Goal: Task Accomplishment & Management: Manage account settings

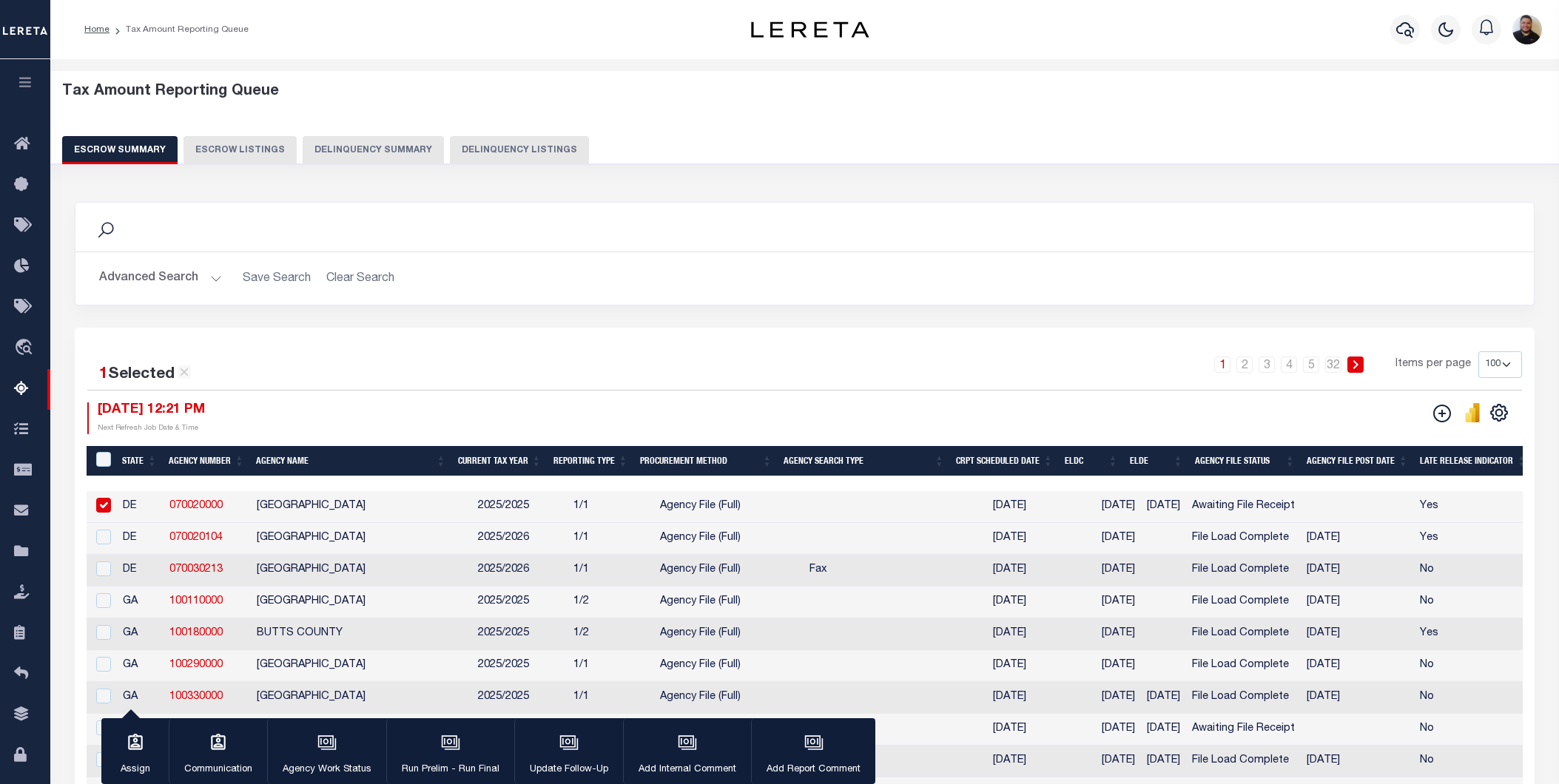
select select "100"
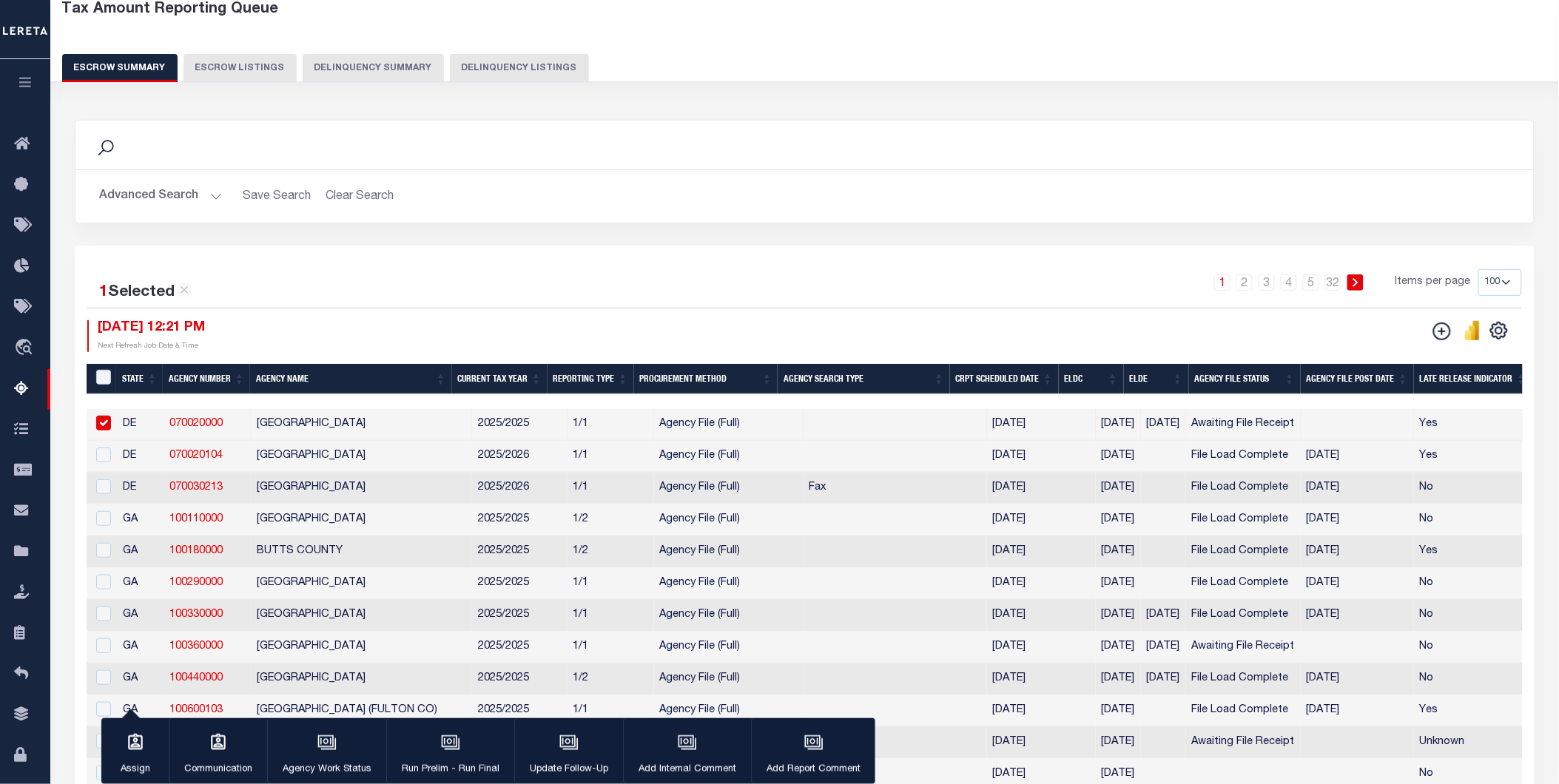
click at [23, 87] on icon "button" at bounding box center [26, 82] width 17 height 13
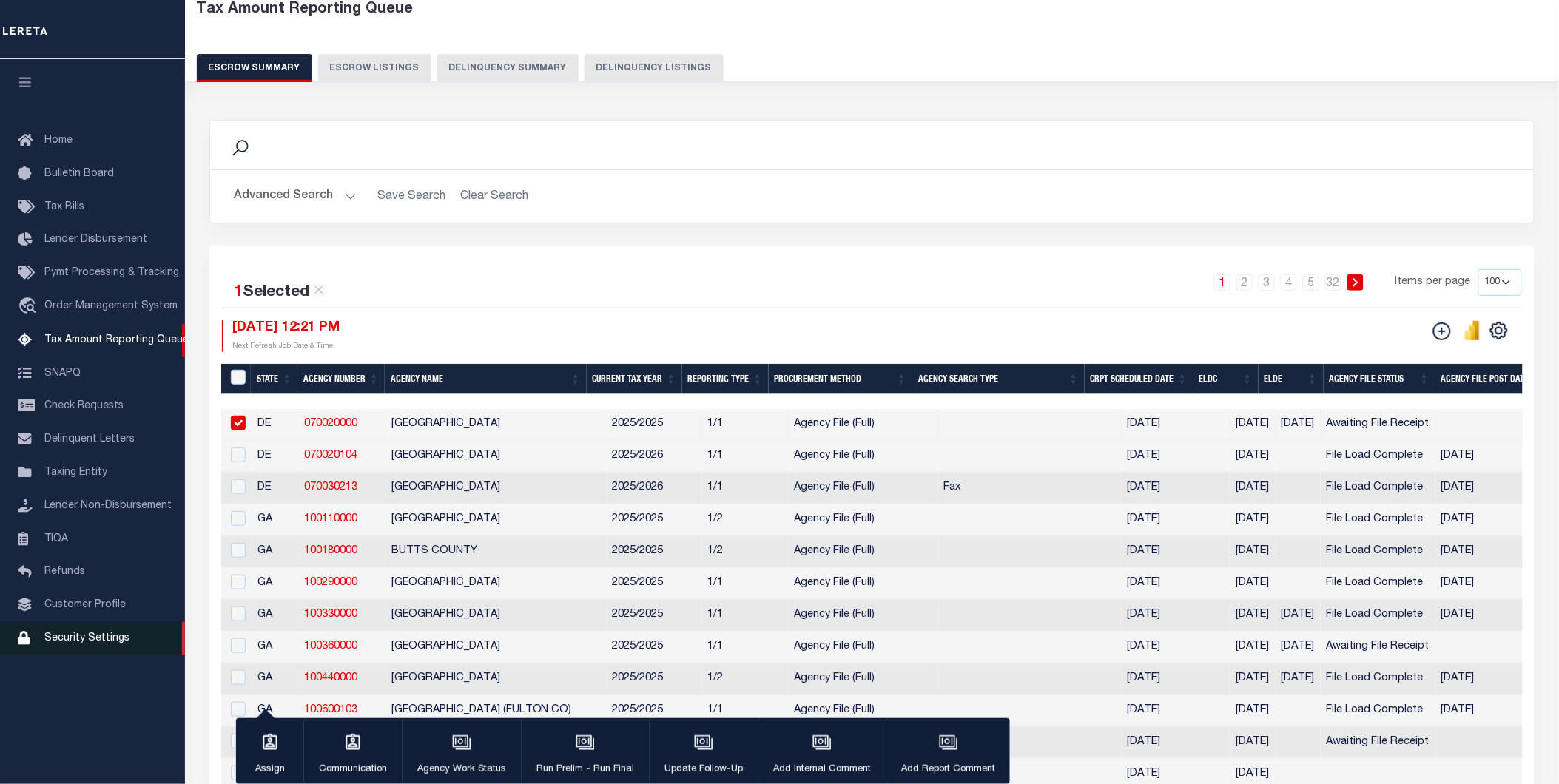
click at [69, 642] on span "Security Settings" at bounding box center [87, 638] width 85 height 10
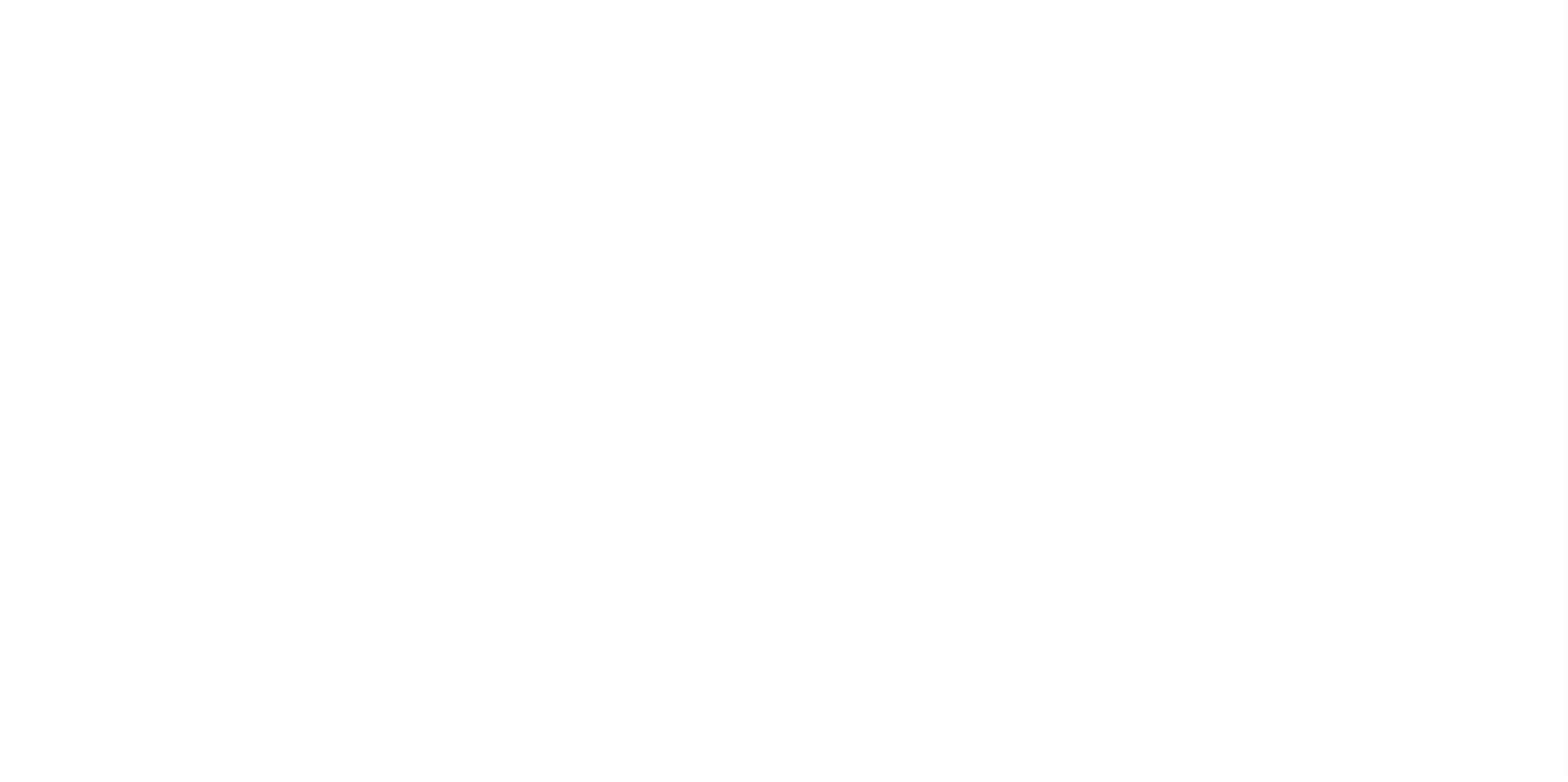
select select "100"
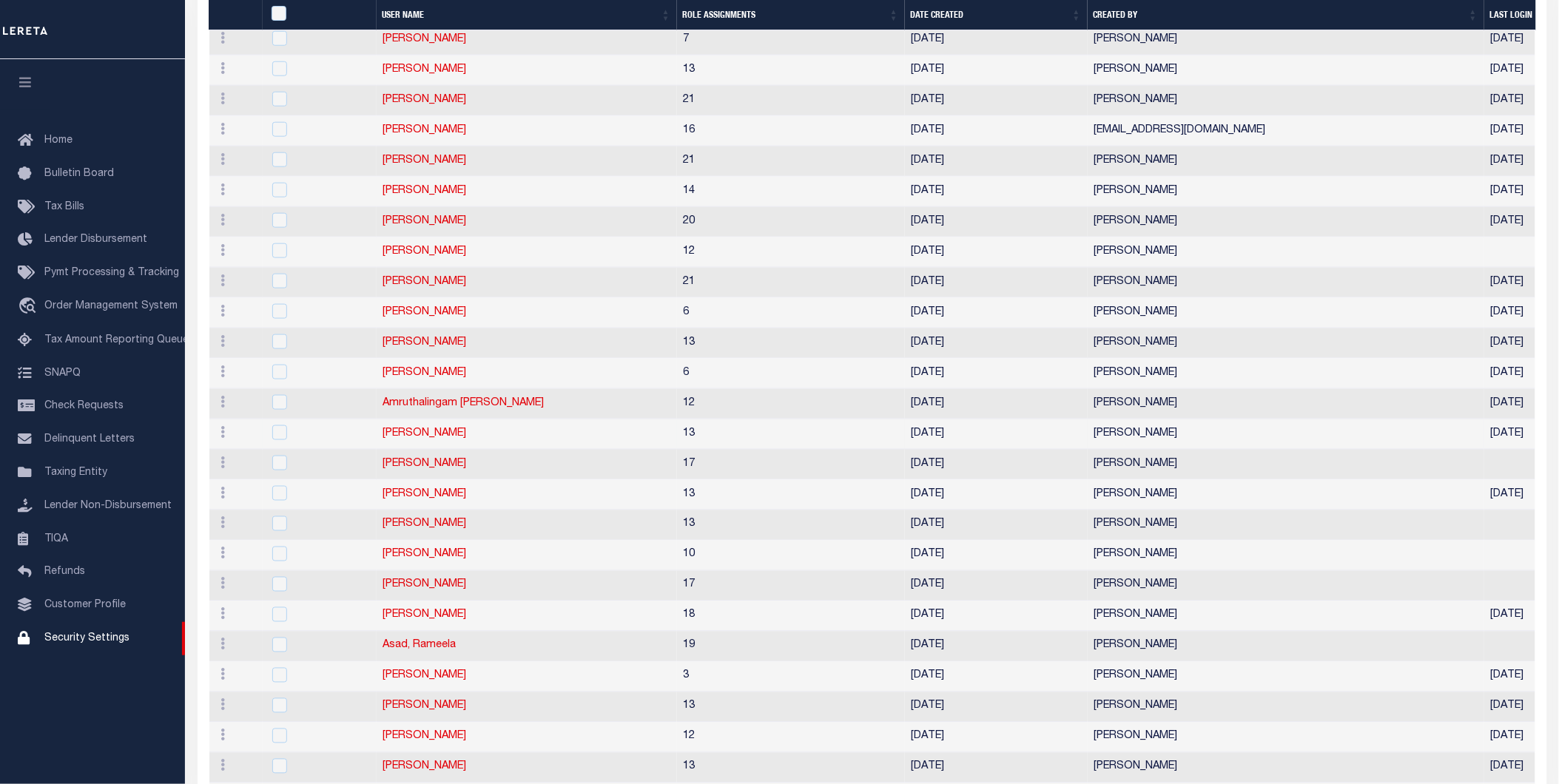
scroll to position [575, 0]
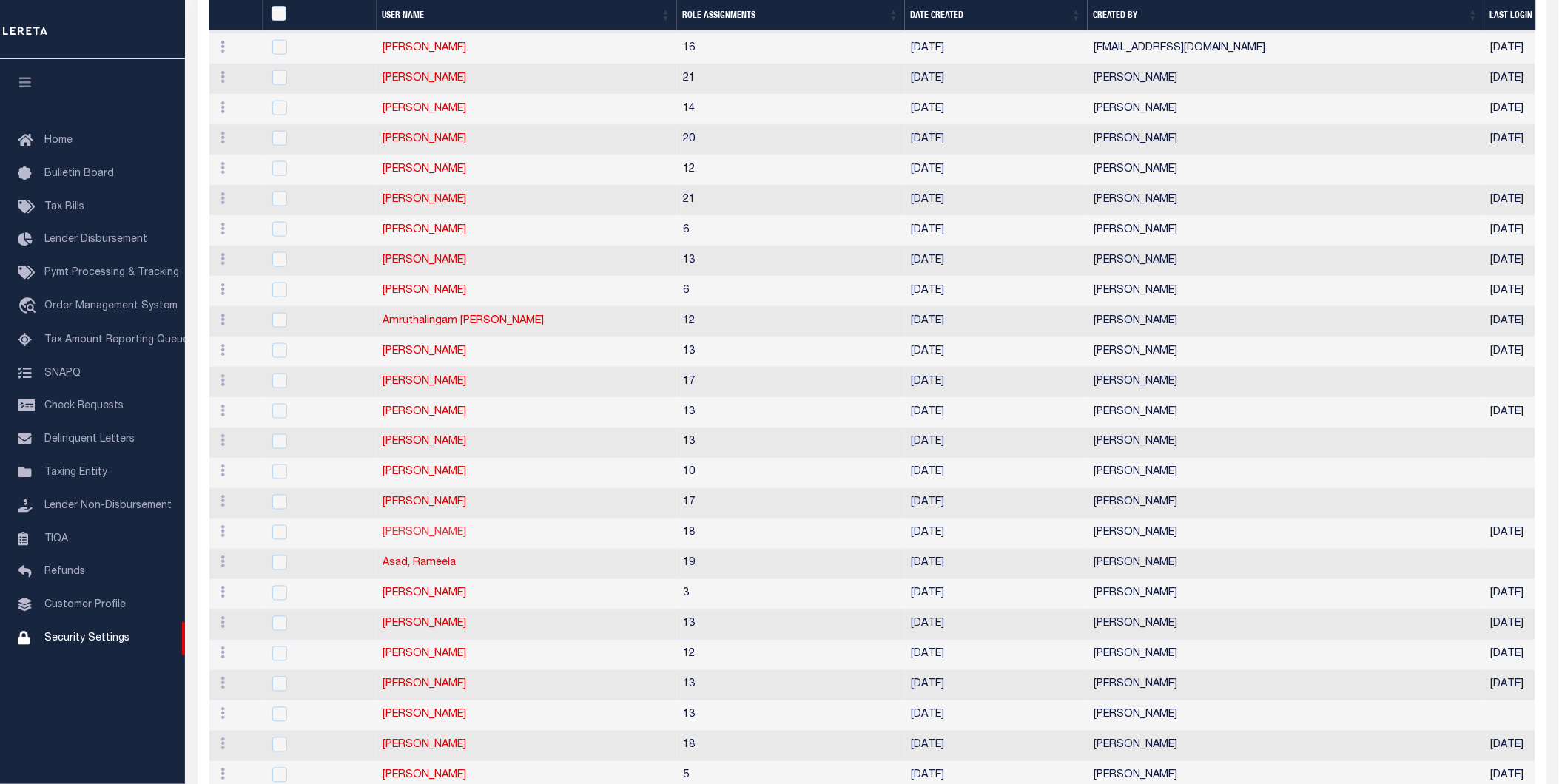
click at [431, 537] on link "[PERSON_NAME]" at bounding box center [424, 533] width 83 height 10
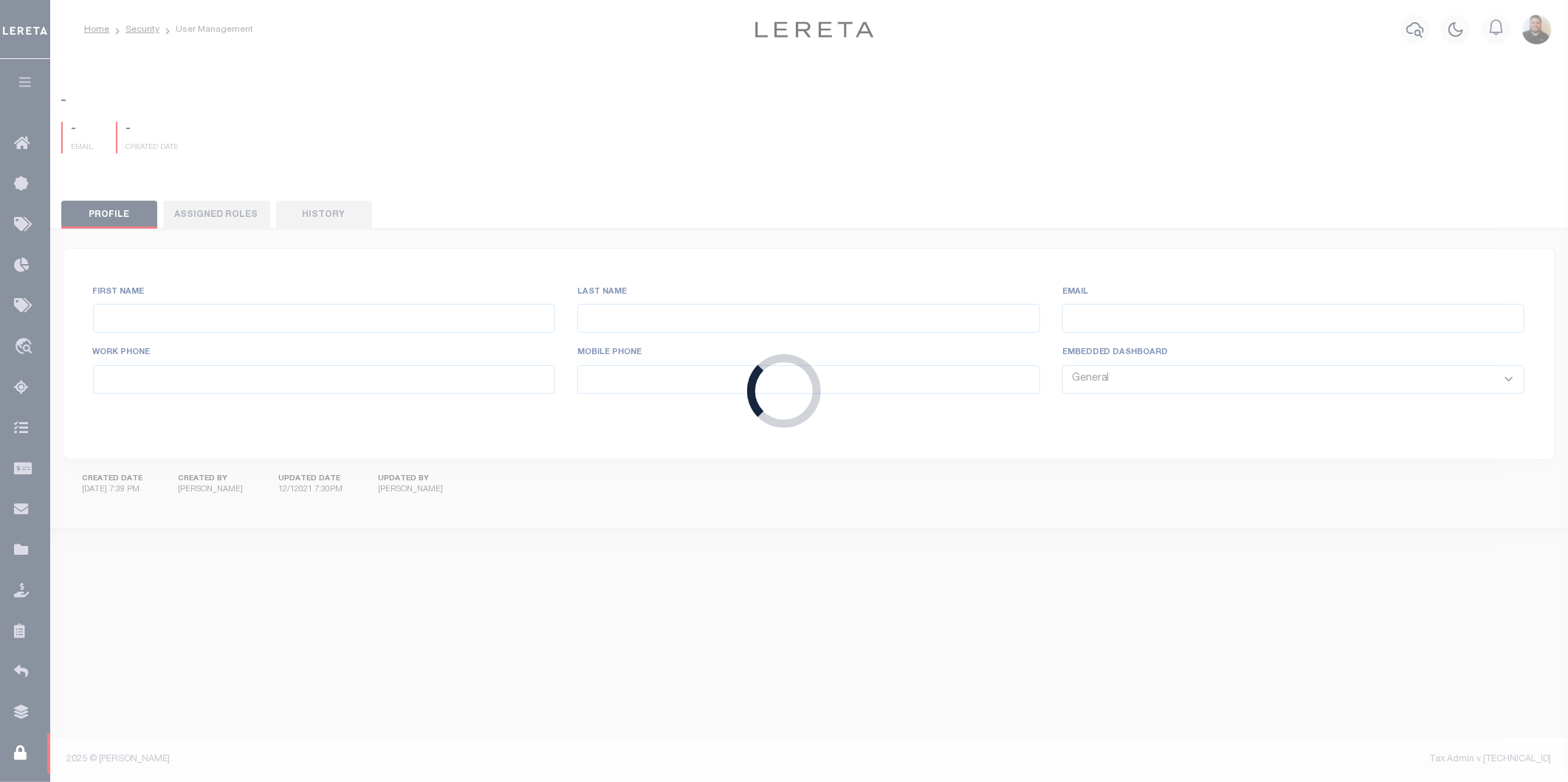
type input "[PERSON_NAME],"
type input "Mario"
type input "[EMAIL_ADDRESS][DOMAIN_NAME]"
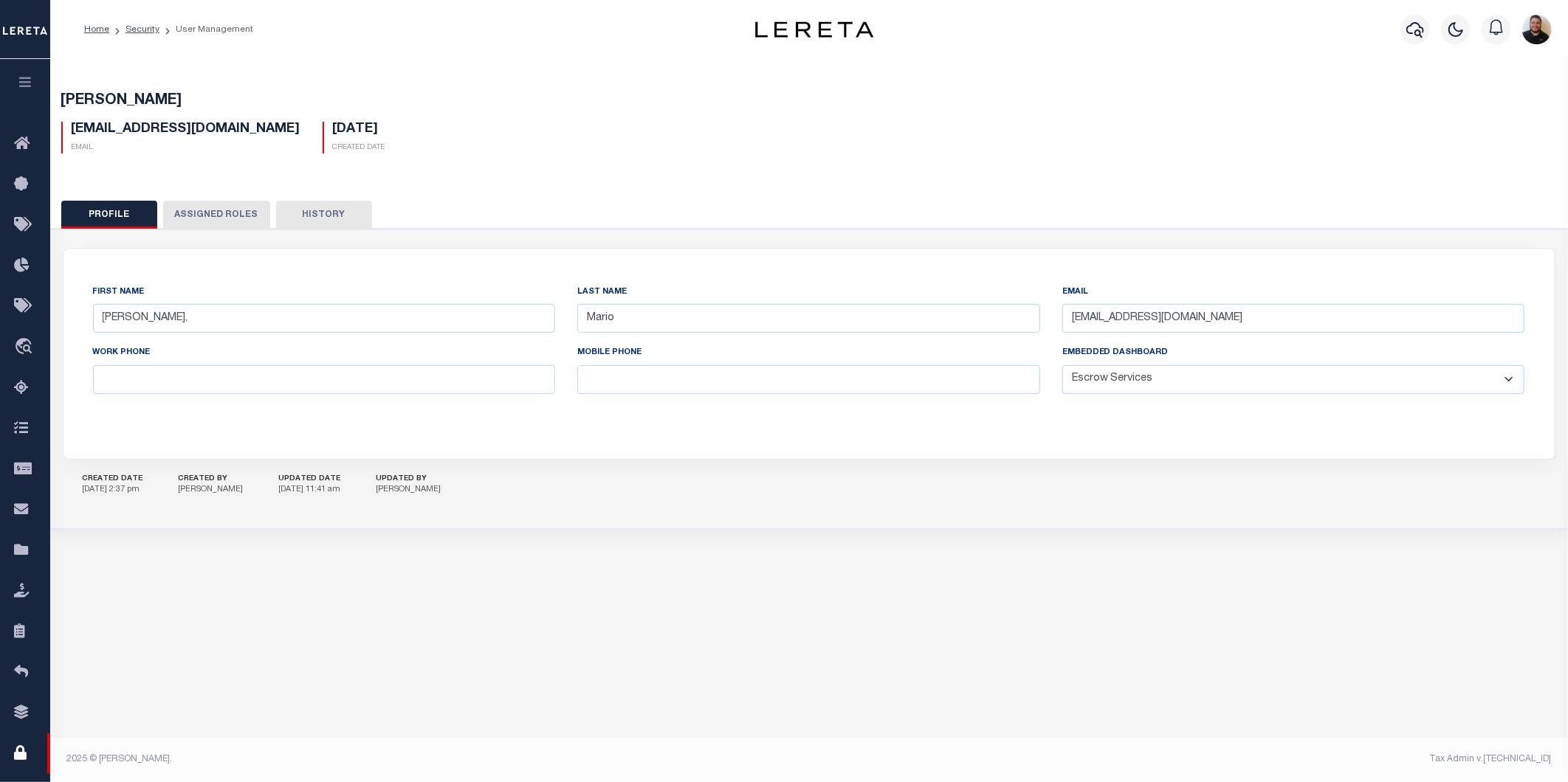
click at [1120, 387] on select "General Locate Escrow Services AI Payment Verification Customer Service" at bounding box center [1293, 379] width 463 height 29
click at [1062, 365] on select "General Locate Escrow Services AI Payment Verification Customer Service" at bounding box center [1293, 379] width 463 height 29
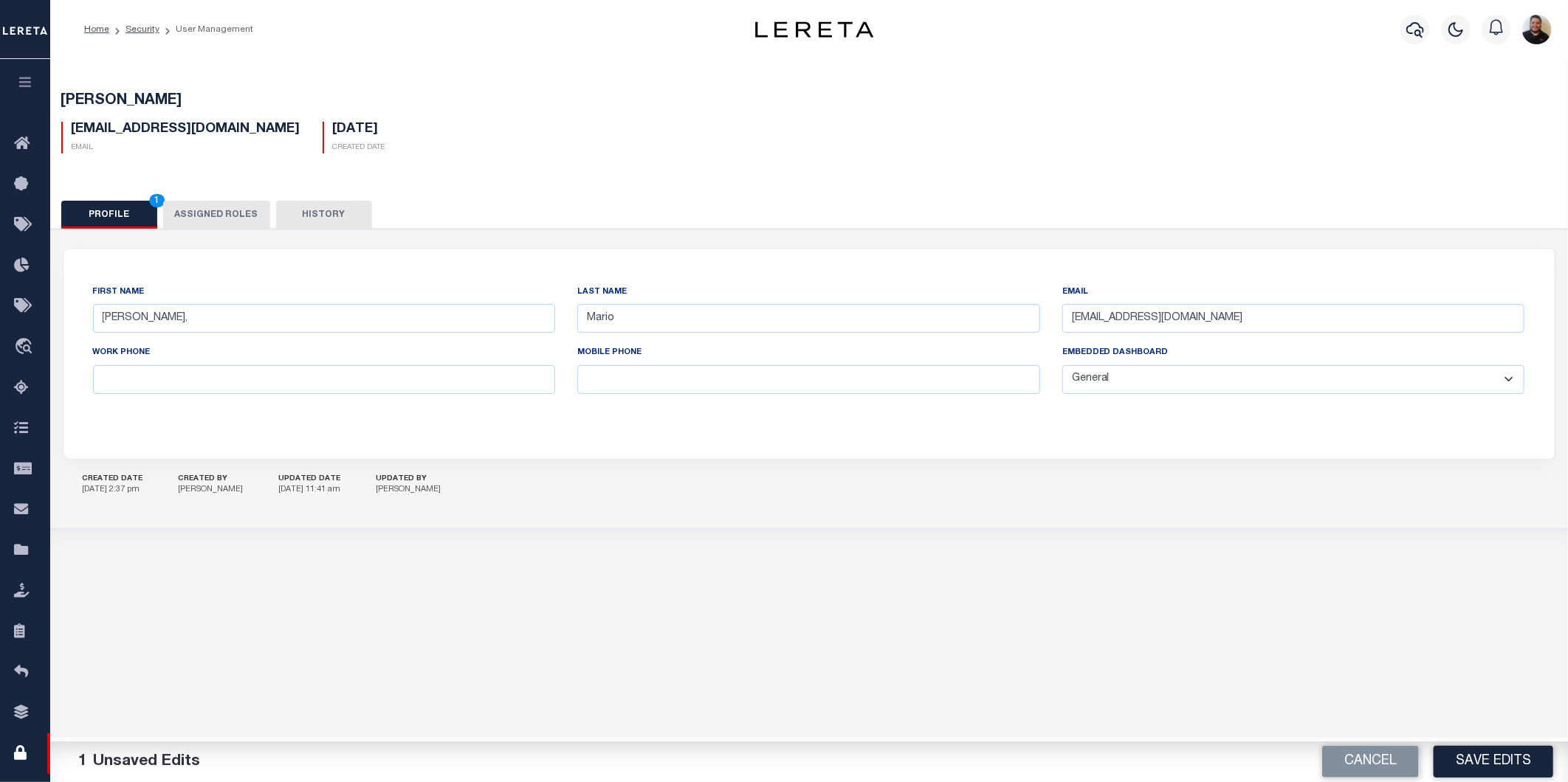
click at [1205, 380] on select "General Locate Escrow Services AI Payment Verification Customer Service" at bounding box center [1293, 379] width 463 height 29
select select "PVQ"
click at [1062, 365] on select "General Locate Escrow Services AI Payment Verification Customer Service" at bounding box center [1293, 379] width 463 height 29
click at [1501, 761] on button "Save Edits" at bounding box center [1493, 762] width 119 height 31
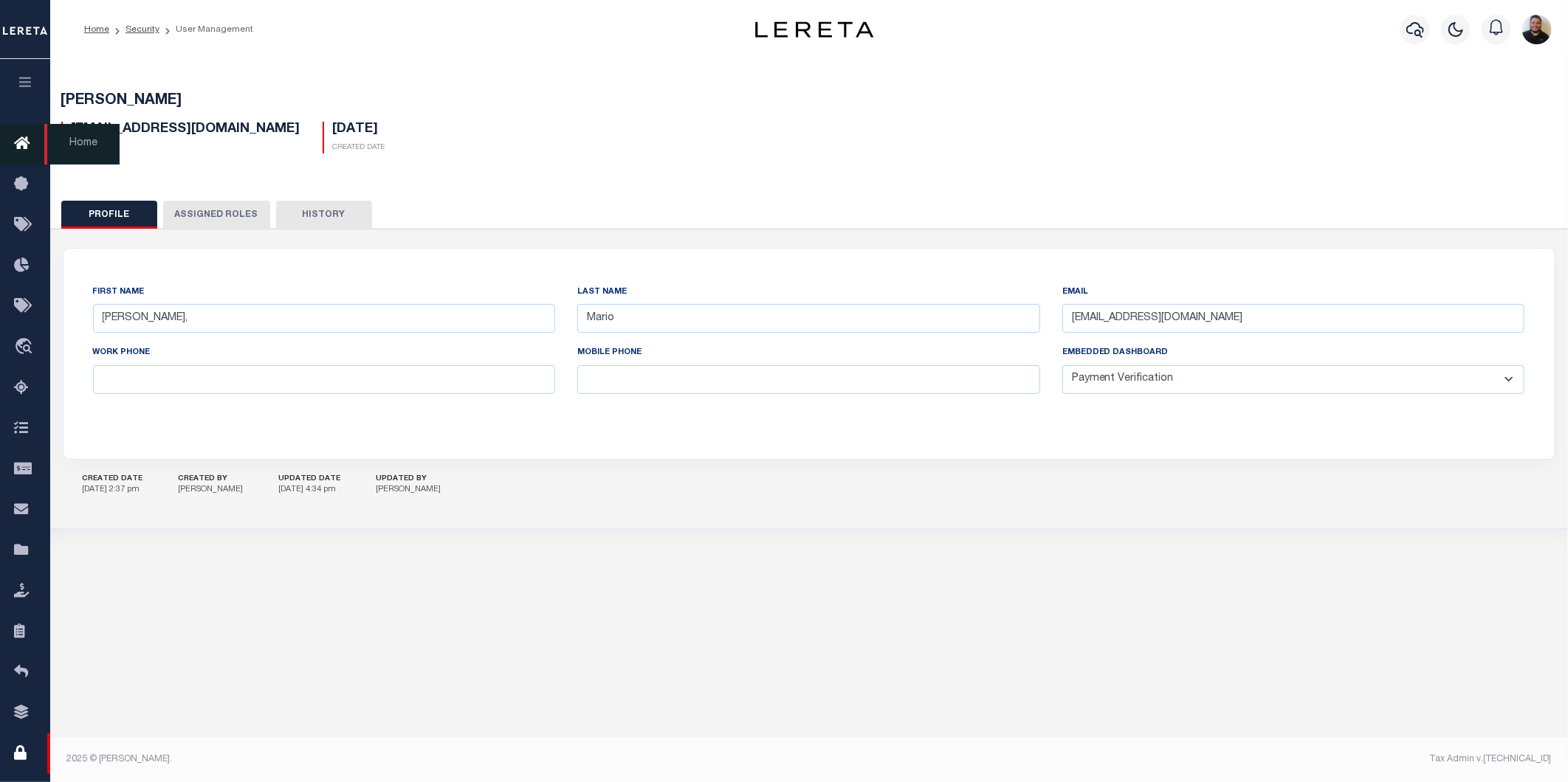
click at [18, 137] on icon at bounding box center [26, 144] width 24 height 18
